Goal: Task Accomplishment & Management: Use online tool/utility

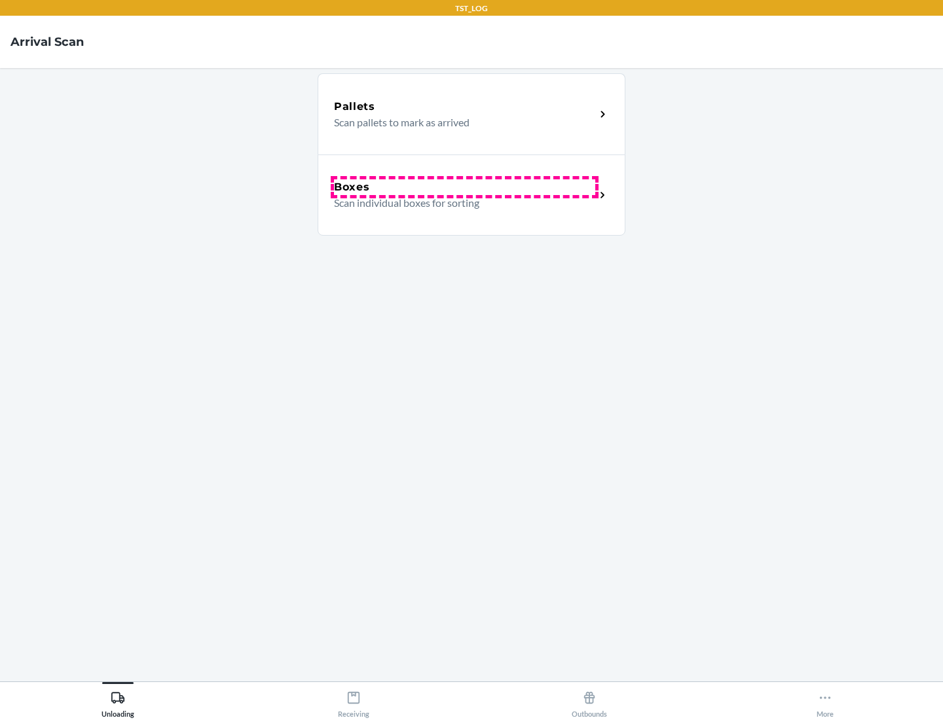
click at [464, 187] on div "Boxes" at bounding box center [464, 187] width 261 height 16
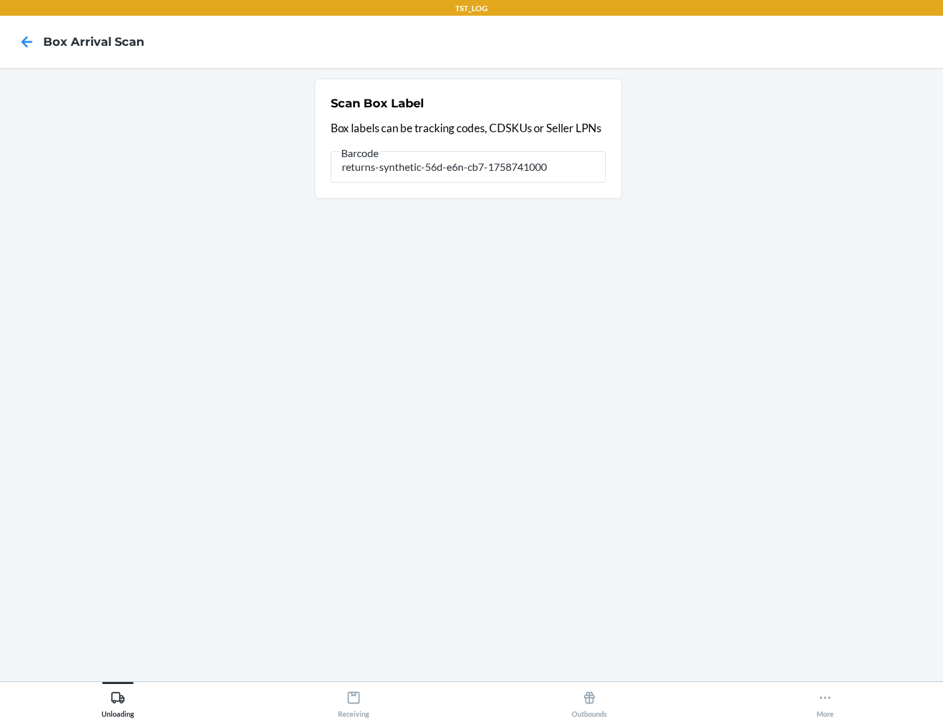
type input "returns-synthetic-56d-e6n-cb7-1758741000"
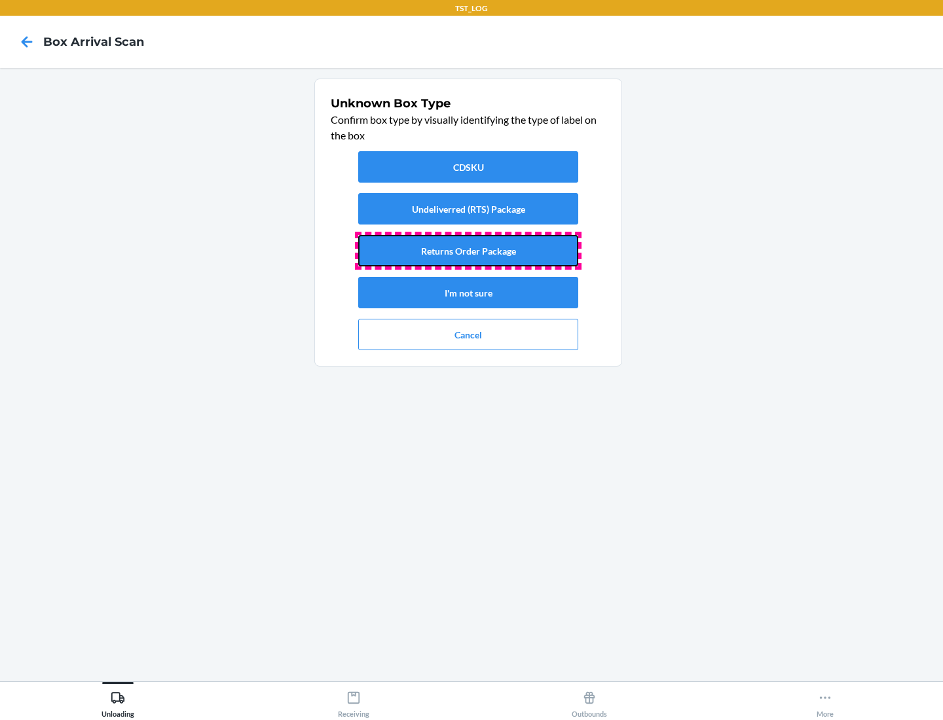
click at [468, 251] on button "Returns Order Package" at bounding box center [468, 250] width 220 height 31
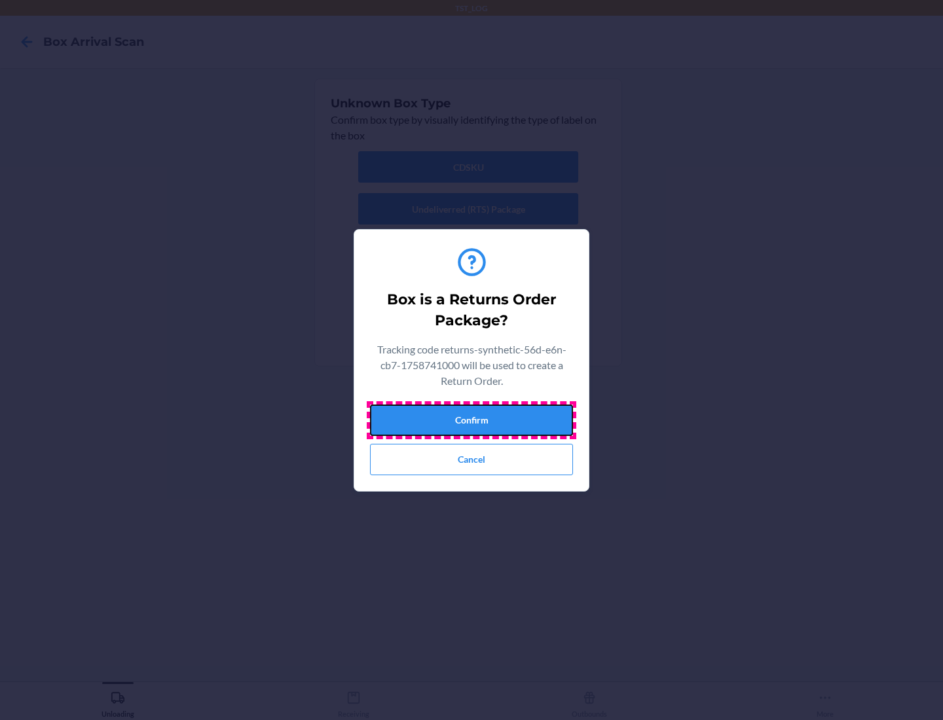
click at [472, 420] on button "Confirm" at bounding box center [471, 420] width 203 height 31
